Goal: Task Accomplishment & Management: Manage account settings

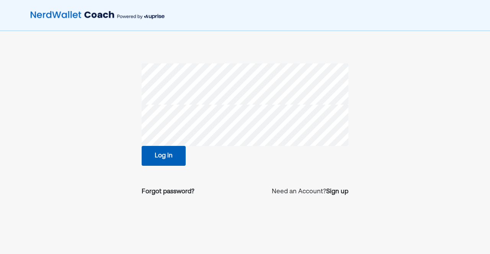
click at [165, 153] on button "Log in" at bounding box center [164, 156] width 44 height 20
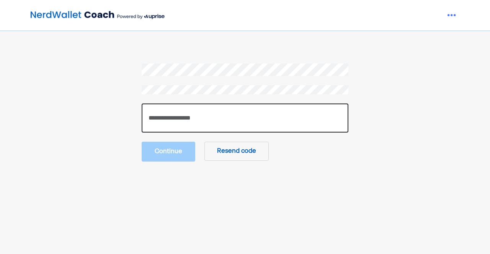
click at [241, 115] on input "number" at bounding box center [245, 118] width 207 height 29
paste input "******"
type input "******"
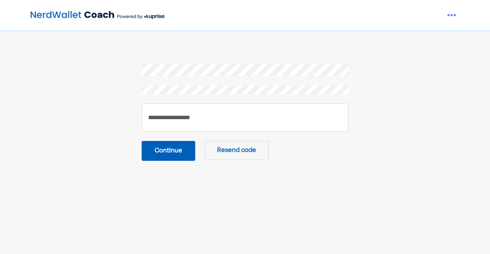
click at [178, 155] on button "Continue" at bounding box center [169, 151] width 54 height 20
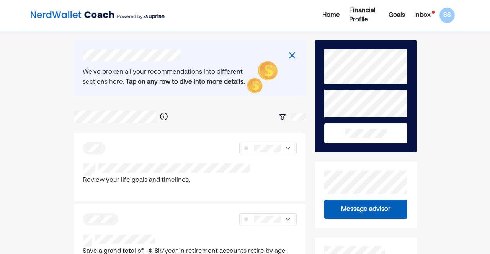
click at [421, 15] on div "Inbox" at bounding box center [422, 15] width 16 height 9
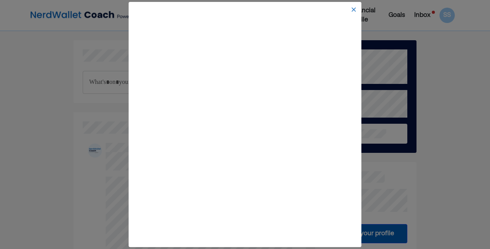
click at [356, 8] on img at bounding box center [354, 10] width 6 height 6
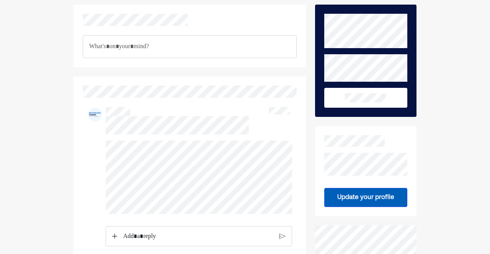
scroll to position [33, 0]
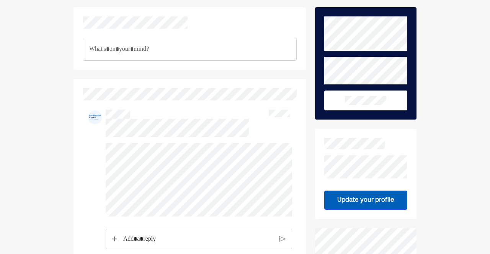
click at [373, 95] on button at bounding box center [365, 101] width 83 height 20
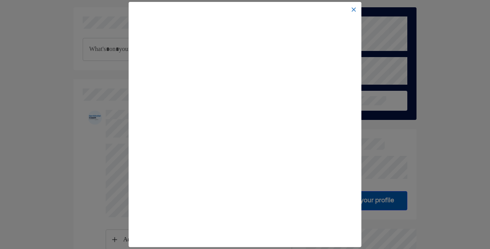
click at [356, 9] on img at bounding box center [354, 10] width 6 height 6
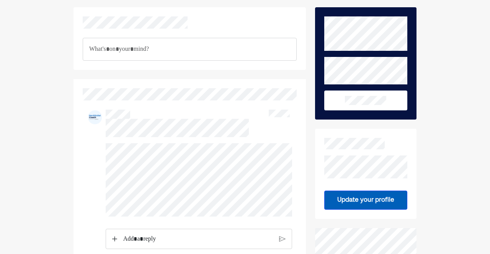
click at [340, 100] on button at bounding box center [365, 101] width 83 height 20
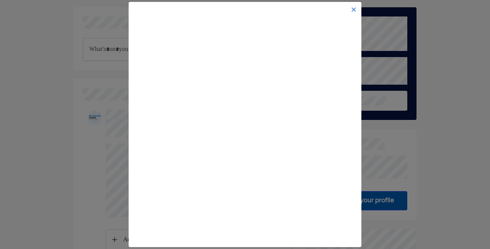
click at [354, 10] on img at bounding box center [354, 10] width 6 height 6
